Goal: Information Seeking & Learning: Learn about a topic

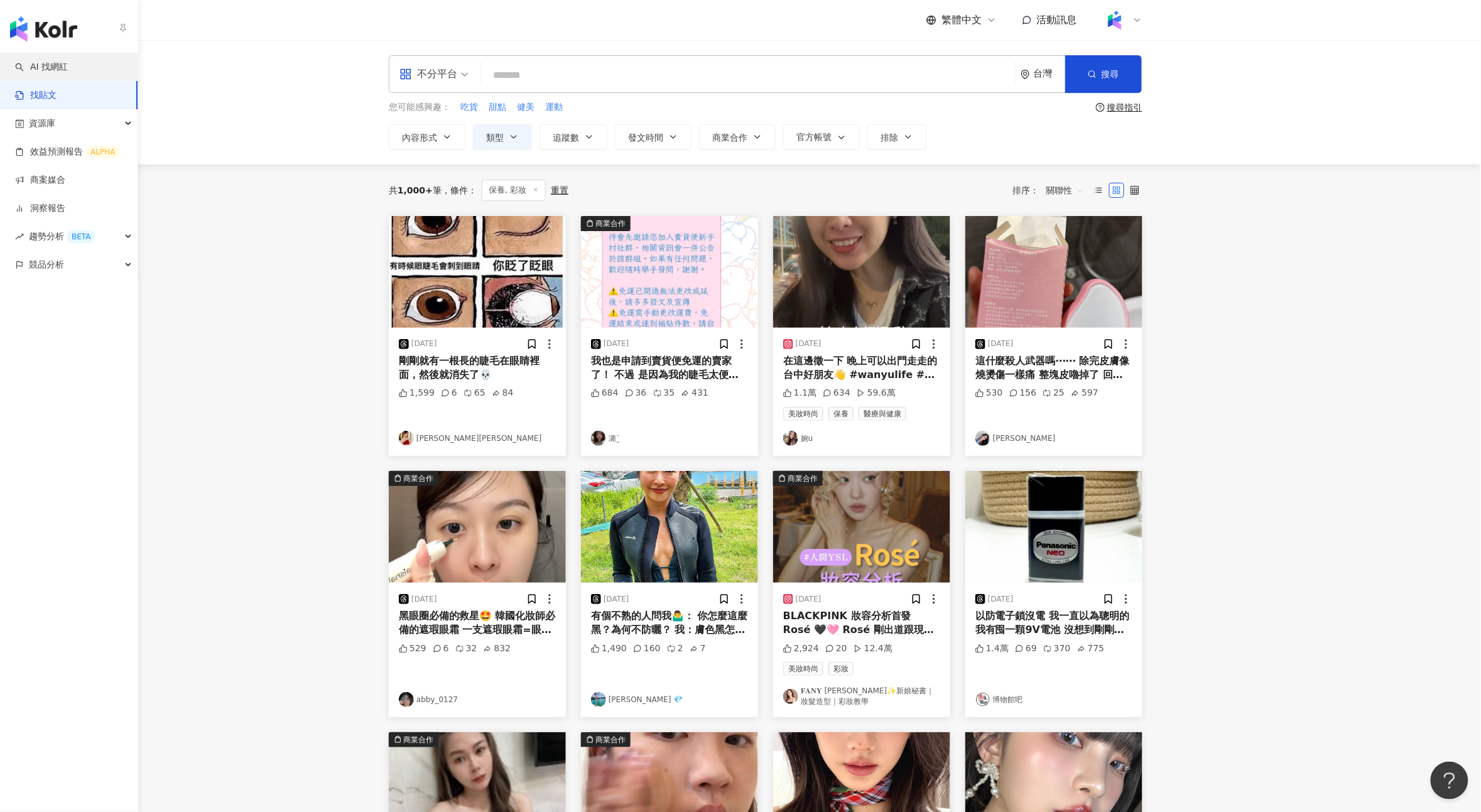
click at [67, 64] on link "AI 找網紅" at bounding box center [41, 67] width 53 height 12
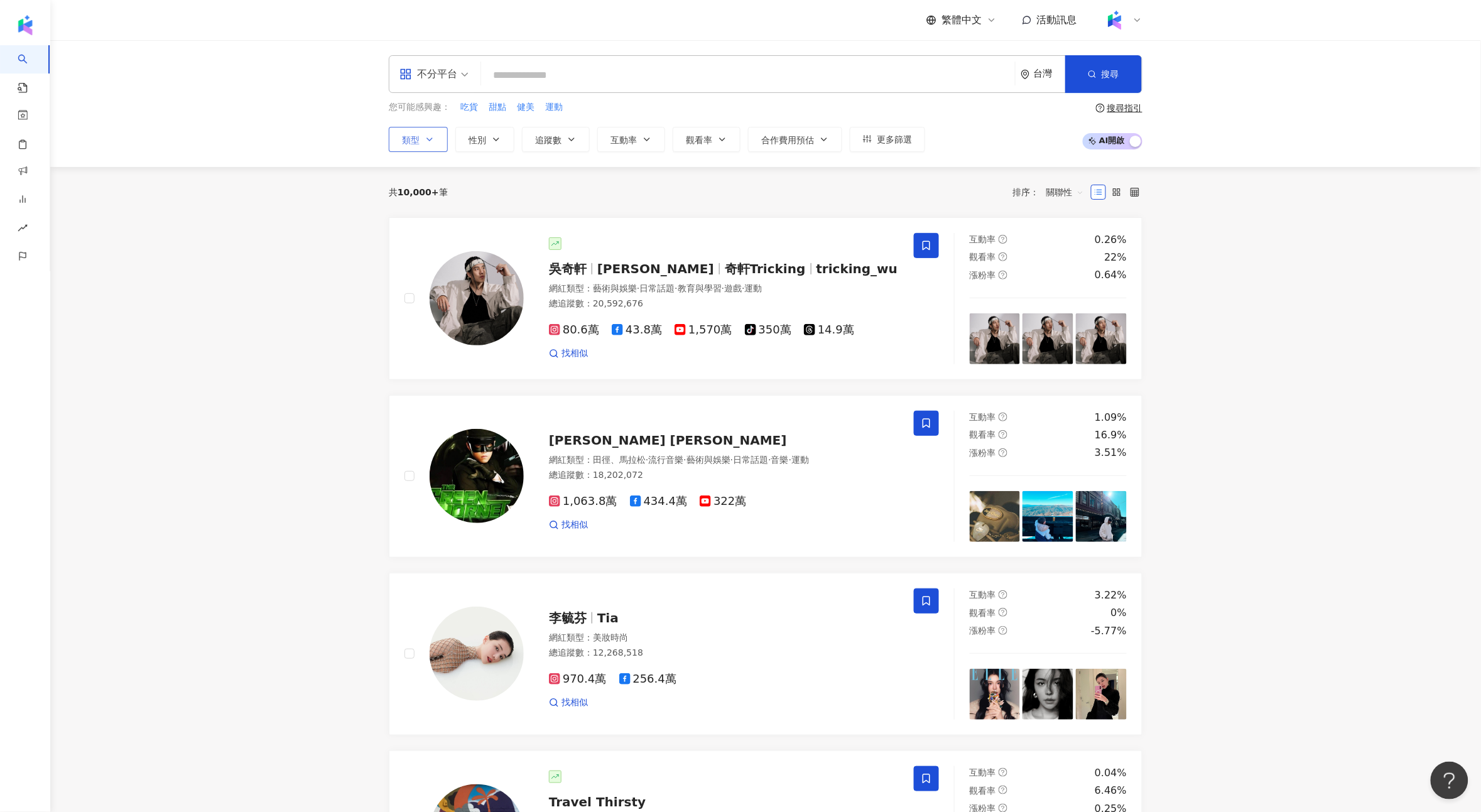
click at [422, 130] on button "類型" at bounding box center [418, 139] width 59 height 25
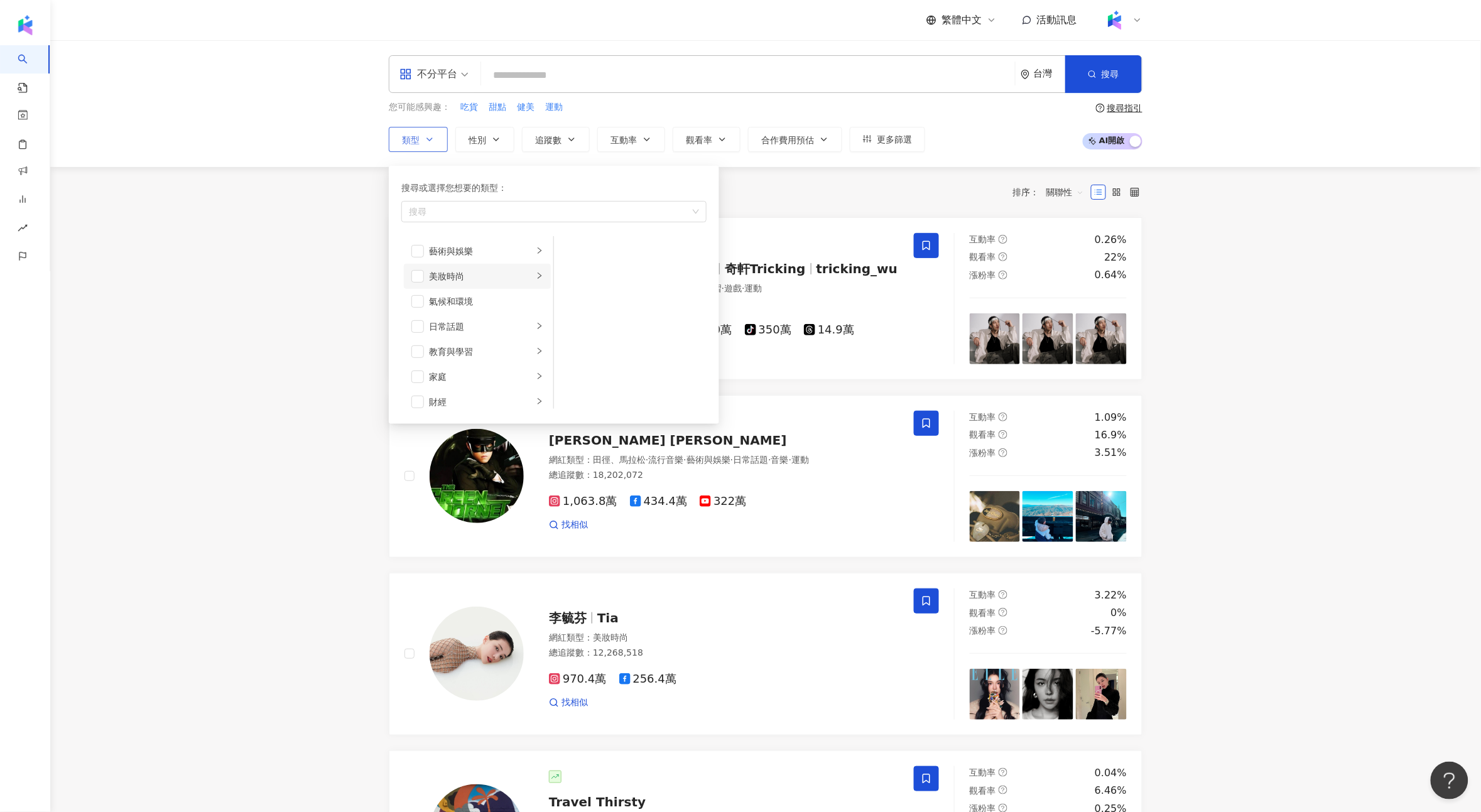
click at [505, 274] on div "美妝時尚" at bounding box center [481, 276] width 104 height 14
click at [578, 250] on li "保養" at bounding box center [630, 251] width 147 height 25
click at [599, 327] on li "彩妝" at bounding box center [630, 319] width 147 height 25
